Goal: Information Seeking & Learning: Check status

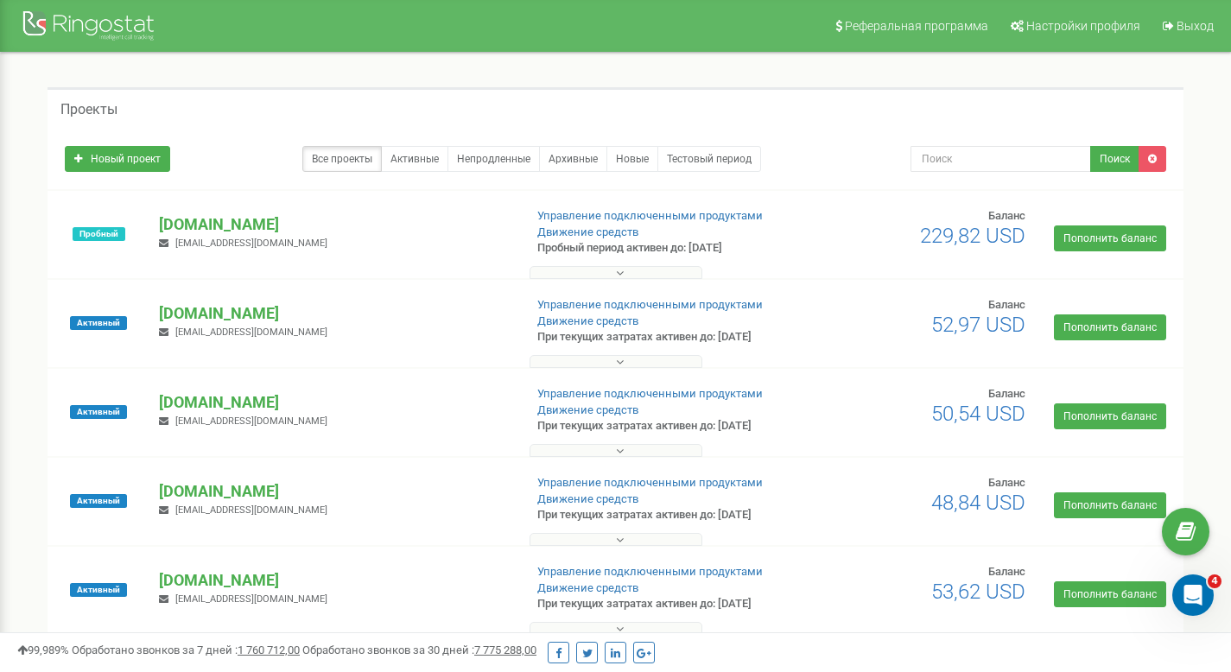
click at [232, 328] on span "[EMAIL_ADDRESS][DOMAIN_NAME]" at bounding box center [251, 332] width 152 height 11
click at [219, 303] on p "[DOMAIN_NAME]" at bounding box center [334, 313] width 350 height 22
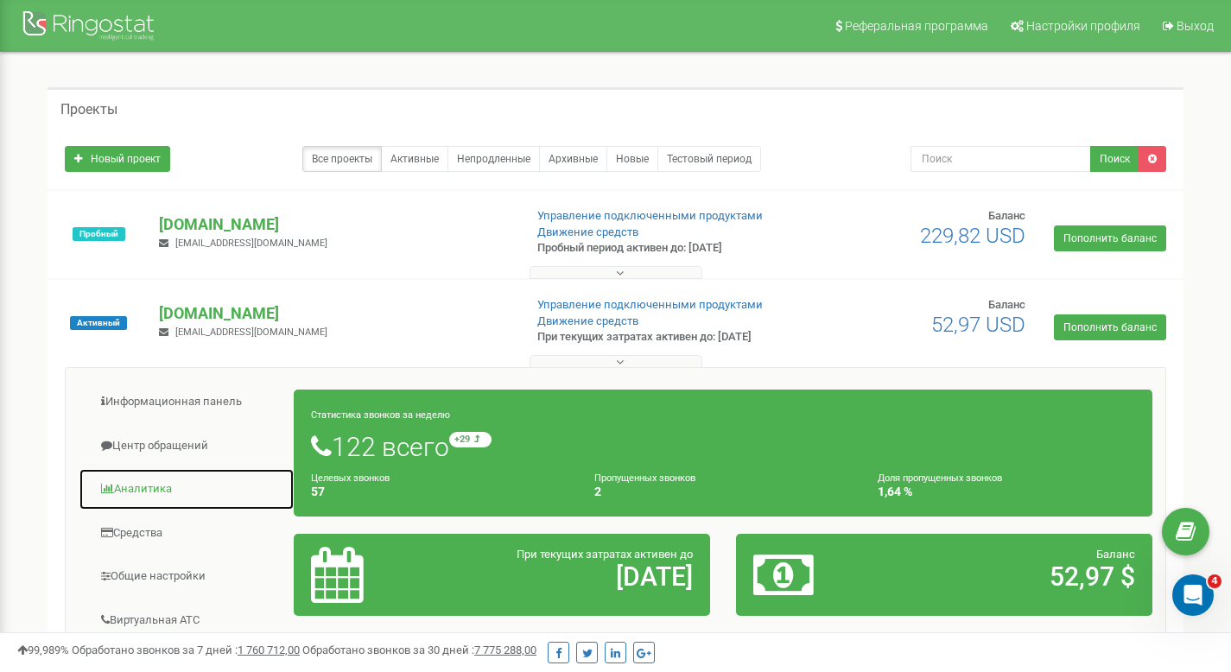
click at [185, 505] on link "Аналитика" at bounding box center [187, 489] width 216 height 42
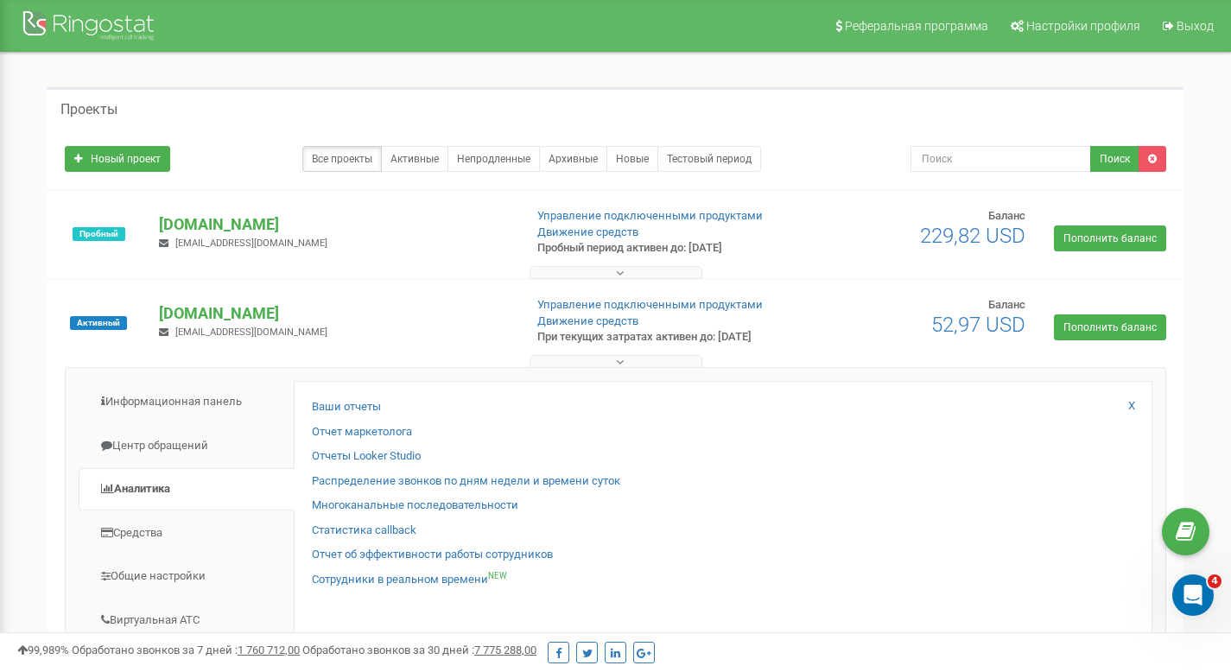
click at [371, 465] on div "Отчеты Looker Studio" at bounding box center [723, 460] width 823 height 25
click at [371, 458] on link "Отчеты Looker Studio" at bounding box center [366, 456] width 109 height 16
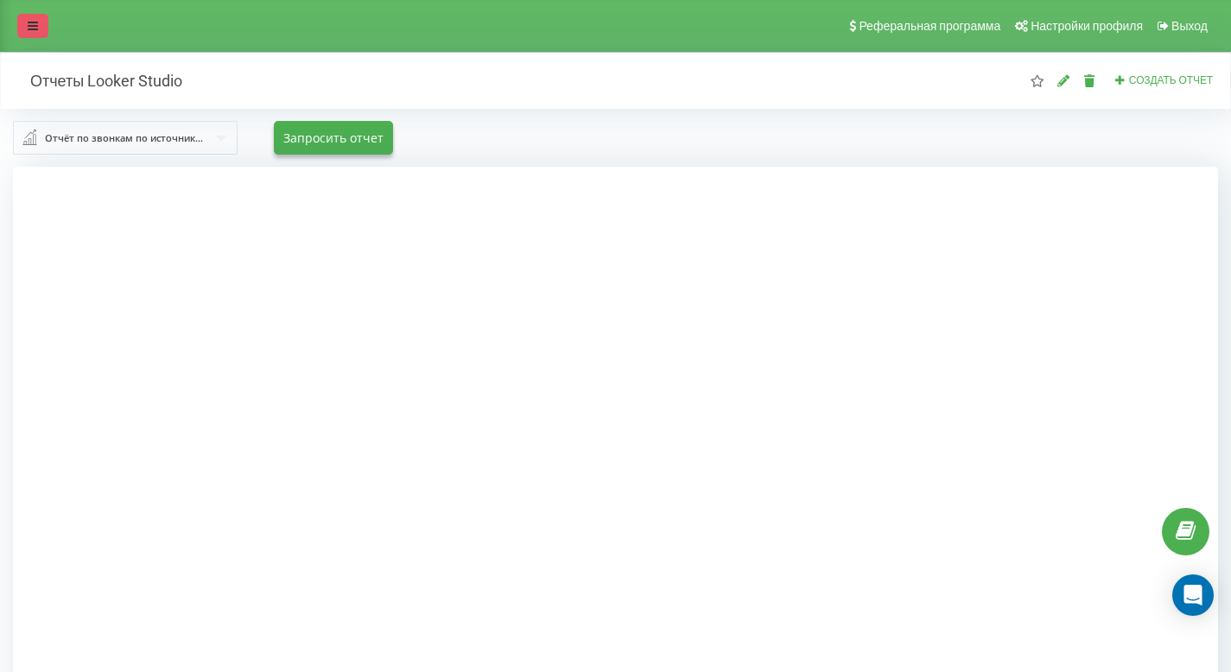
click at [23, 27] on link at bounding box center [32, 26] width 31 height 24
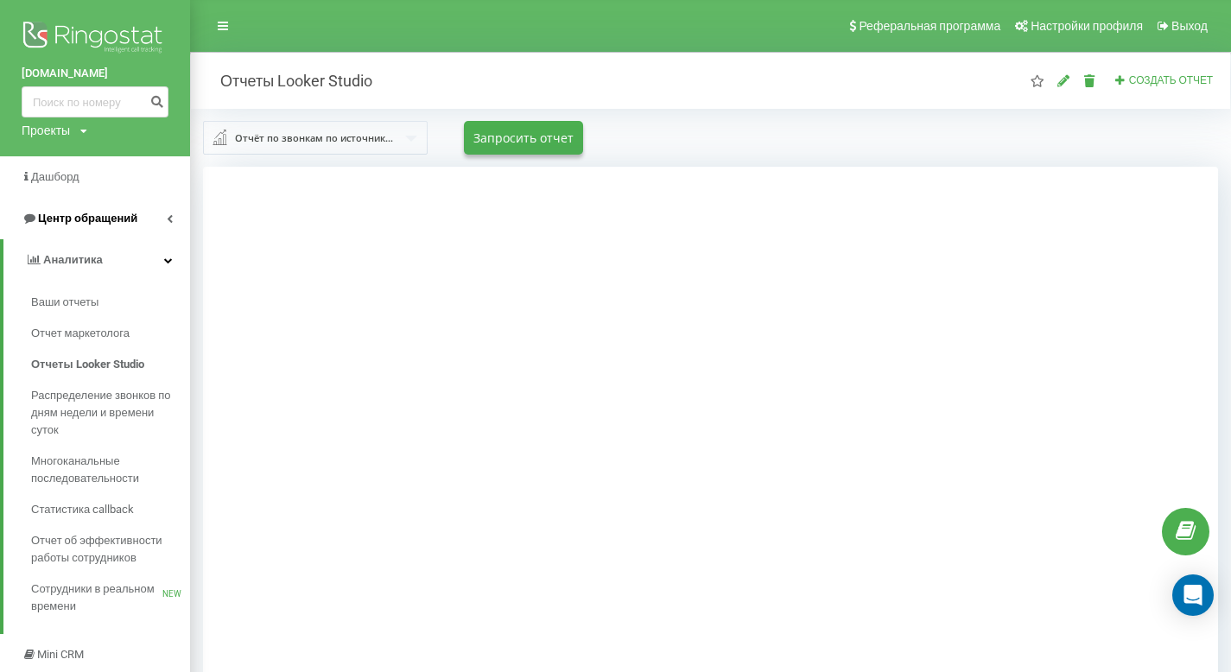
click at [145, 226] on link "Центр обращений" at bounding box center [95, 218] width 190 height 41
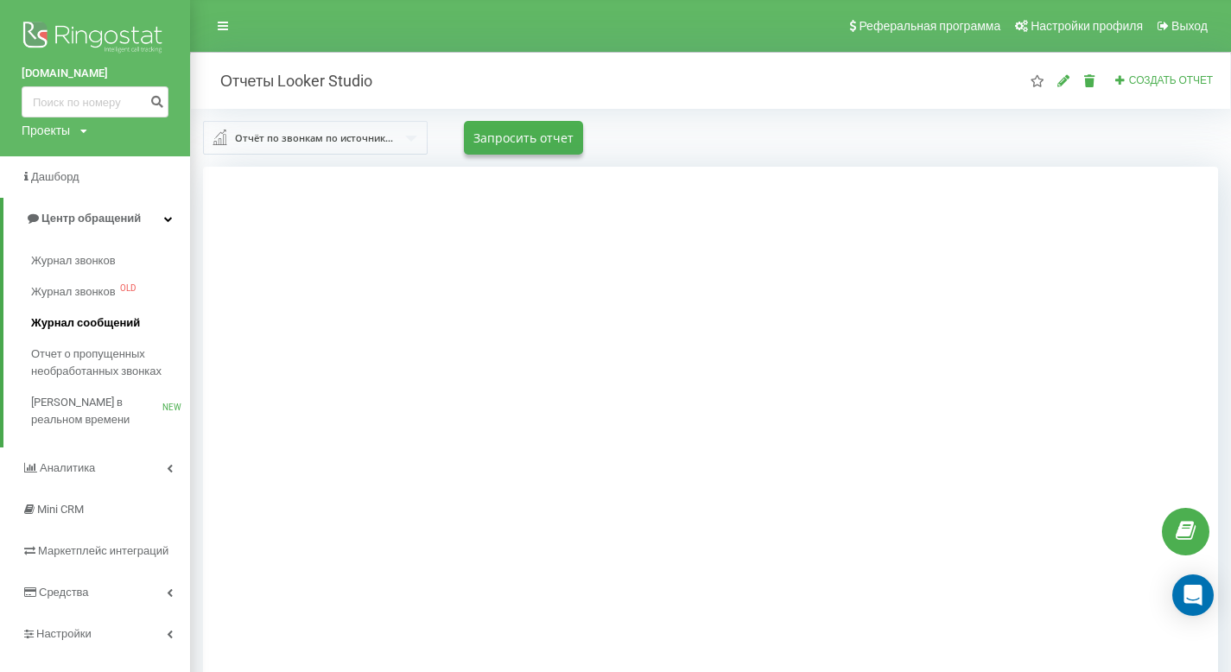
click at [118, 323] on span "Журнал сообщений" at bounding box center [85, 323] width 109 height 17
click at [128, 251] on link "Журнал звонков" at bounding box center [110, 260] width 159 height 31
